Goal: Transaction & Acquisition: Purchase product/service

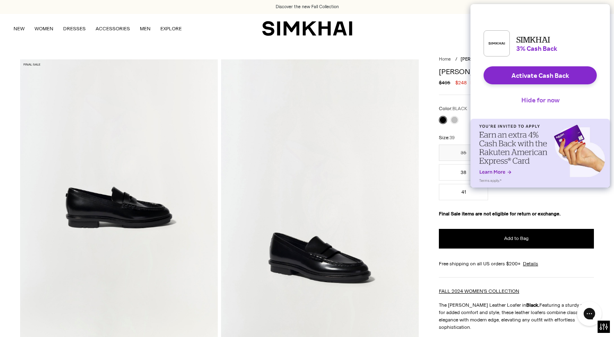
click at [528, 104] on button "Hide for now" at bounding box center [539, 100] width 51 height 18
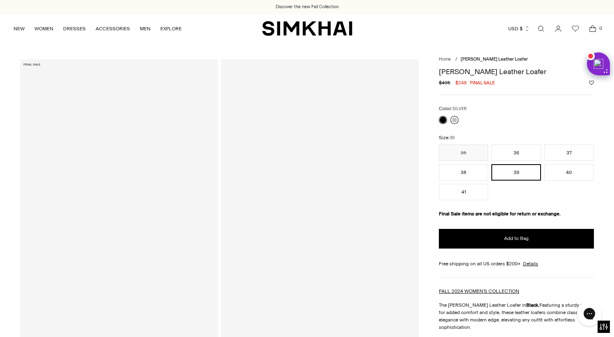
click at [454, 120] on link at bounding box center [454, 120] width 8 height 8
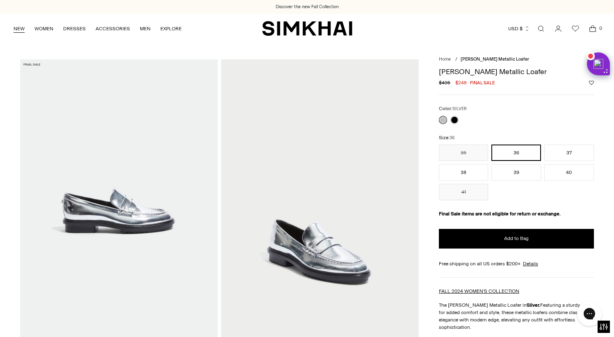
click at [16, 30] on link "NEW" at bounding box center [19, 29] width 11 height 18
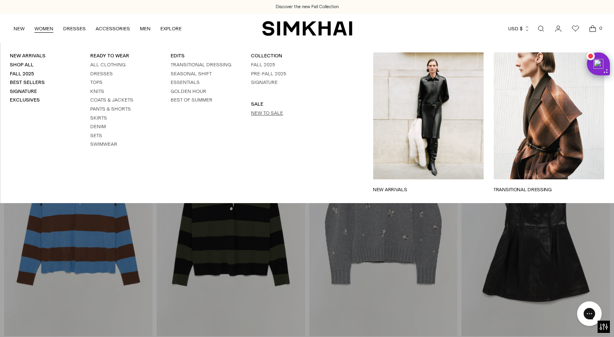
click at [255, 111] on link "New to Sale" at bounding box center [267, 113] width 32 height 6
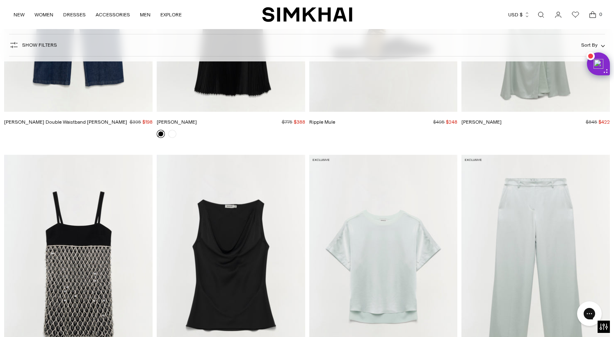
scroll to position [3487, 0]
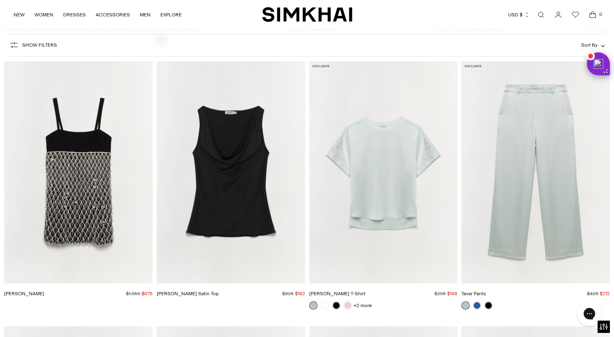
click at [594, 44] on span "Sort By" at bounding box center [589, 45] width 16 height 6
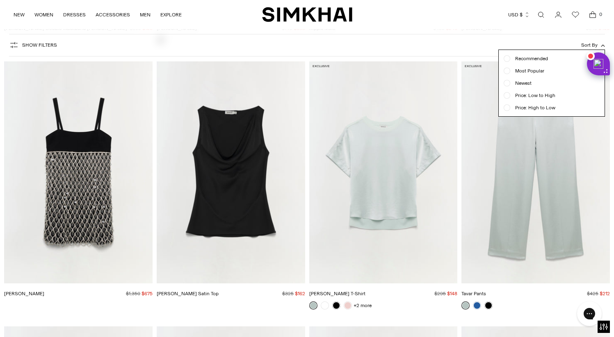
click at [548, 95] on span "Price: Low to High" at bounding box center [532, 95] width 45 height 7
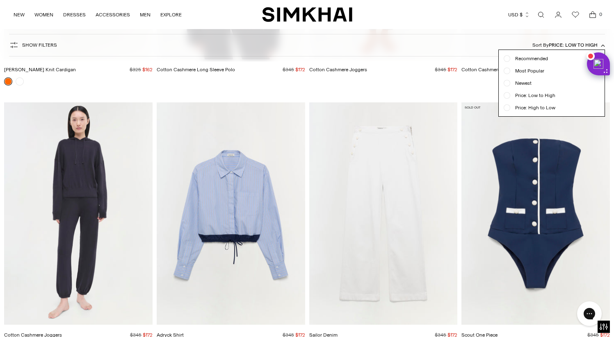
scroll to position [1062, 0]
